Goal: Transaction & Acquisition: Subscribe to service/newsletter

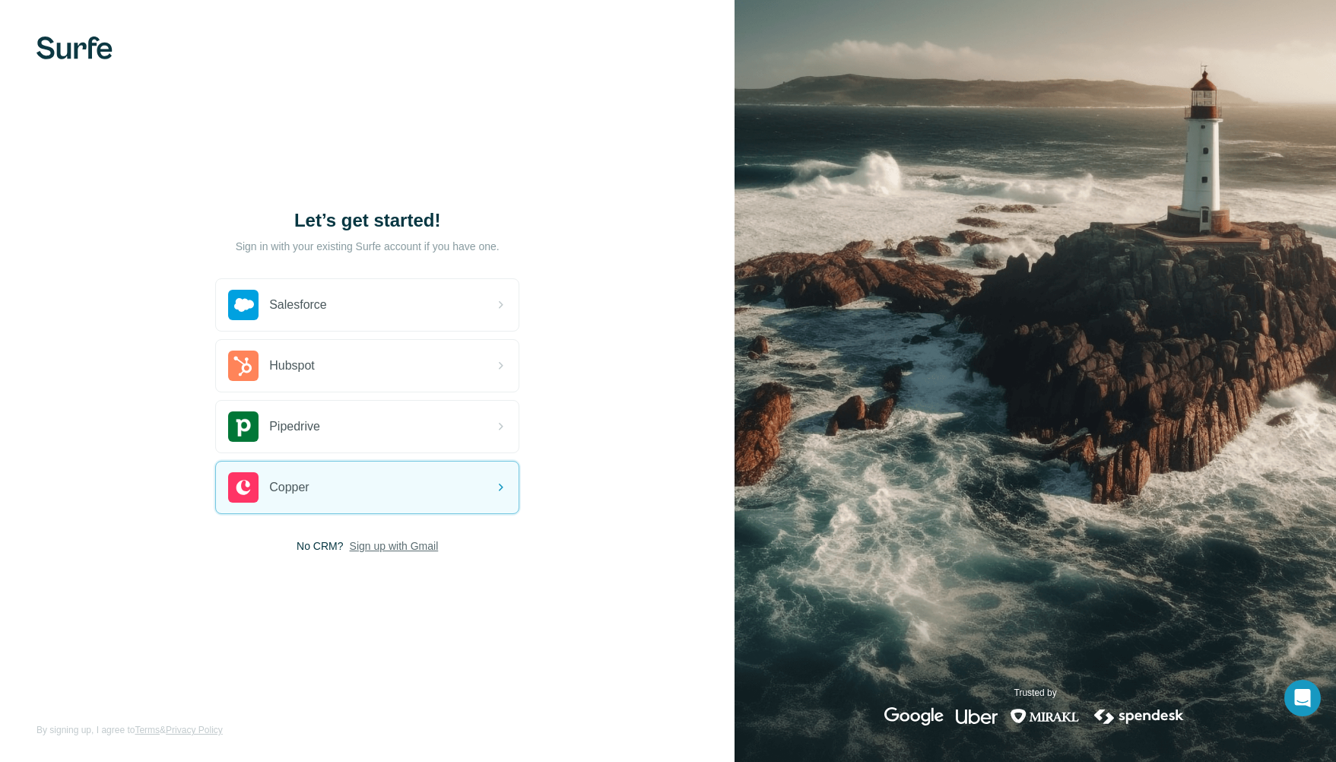
click at [410, 544] on span "Sign up with Gmail" at bounding box center [394, 545] width 89 height 15
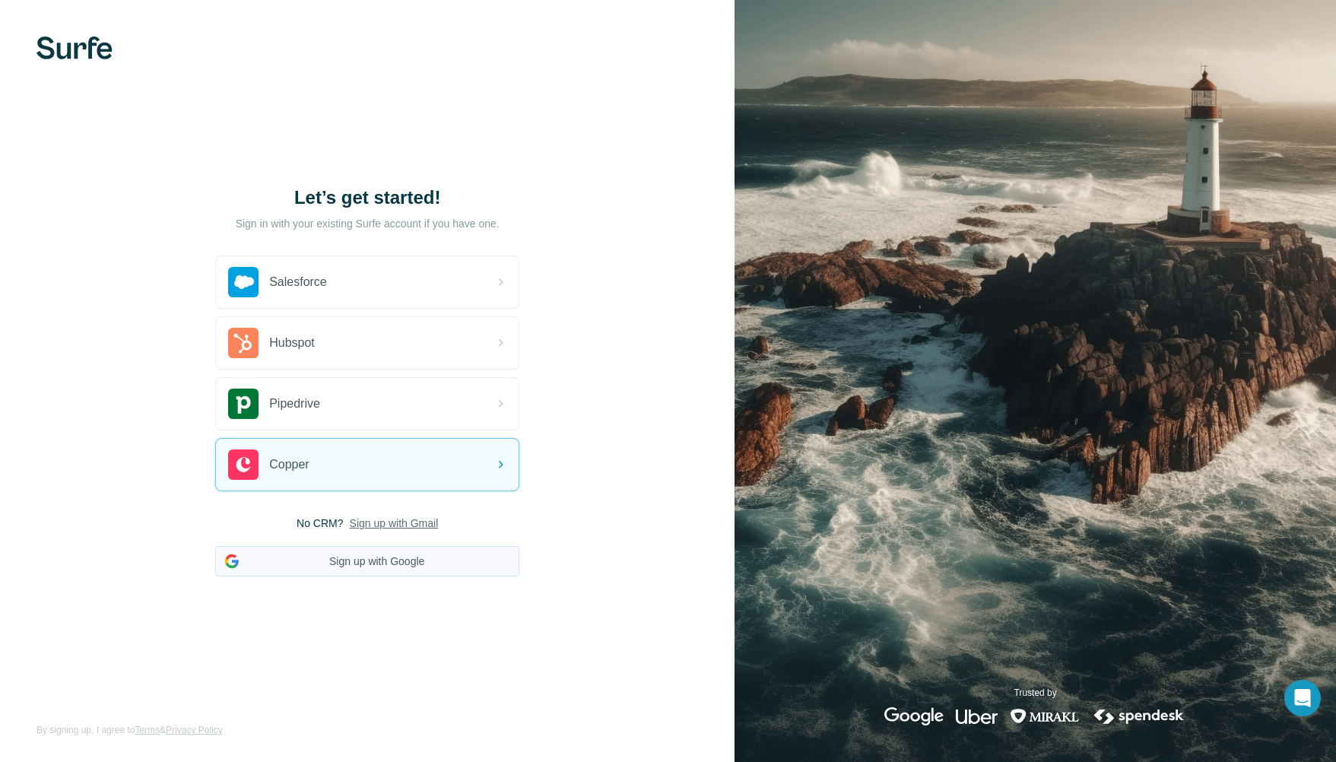
click at [419, 563] on button "Sign up with Google" at bounding box center [367, 561] width 304 height 30
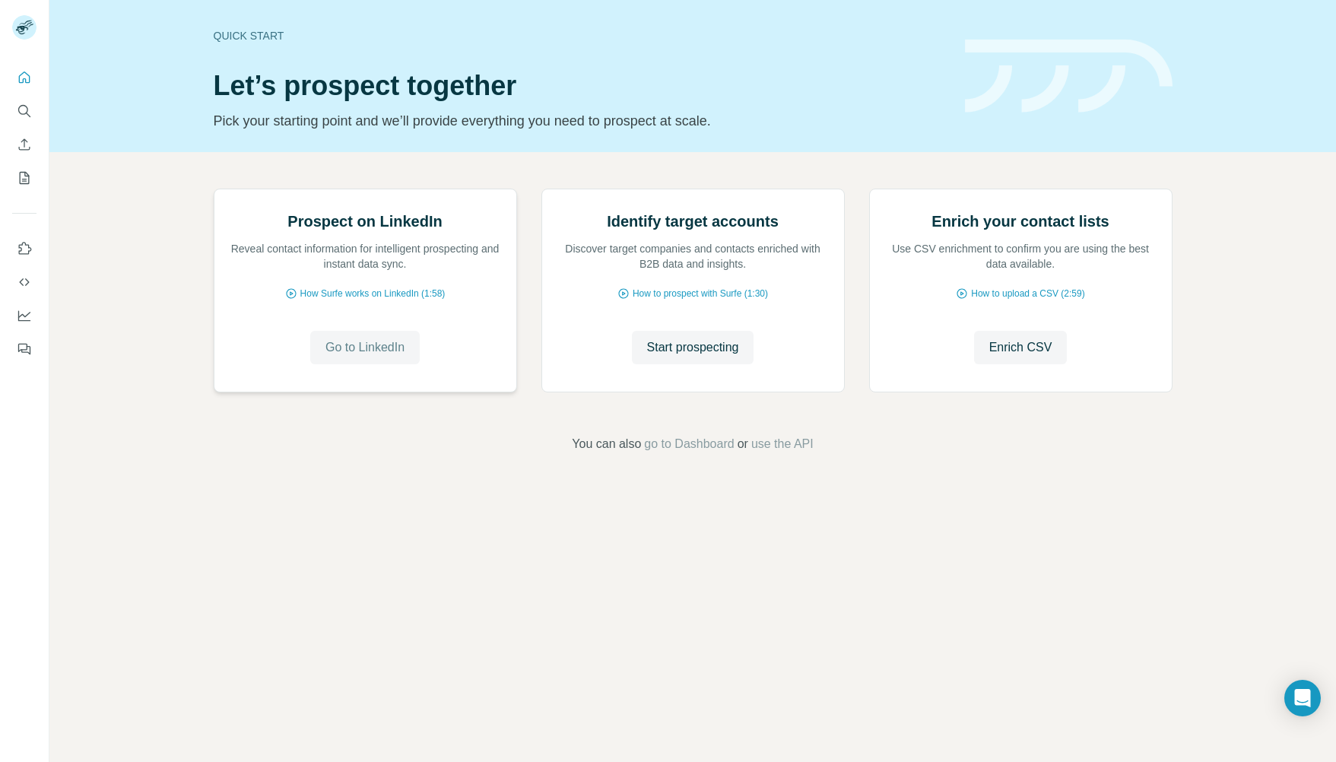
click at [372, 357] on span "Go to LinkedIn" at bounding box center [364, 347] width 79 height 18
